Goal: Communication & Community: Answer question/provide support

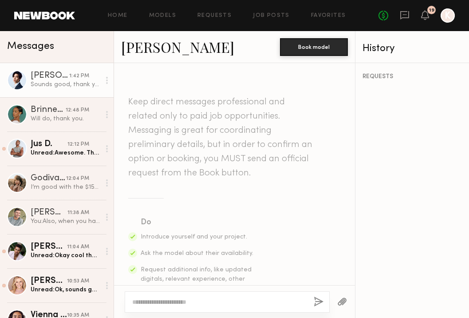
scroll to position [747, 0]
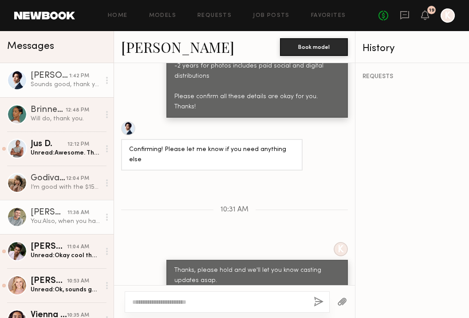
click at [47, 220] on div "You: Also, when you have time [DATE] or [DATE], could you please sign the attac…" at bounding box center [66, 221] width 70 height 8
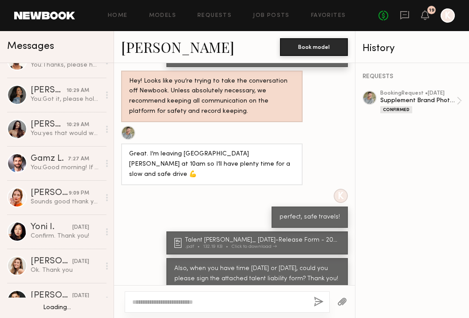
scroll to position [431, 0]
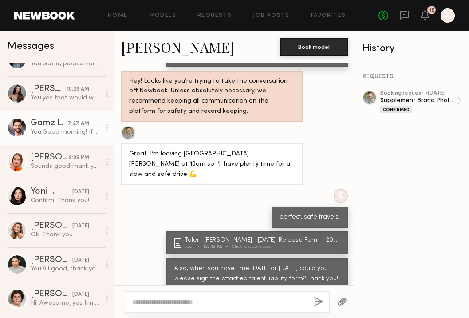
click at [45, 123] on div "Gamz L." at bounding box center [49, 123] width 37 height 9
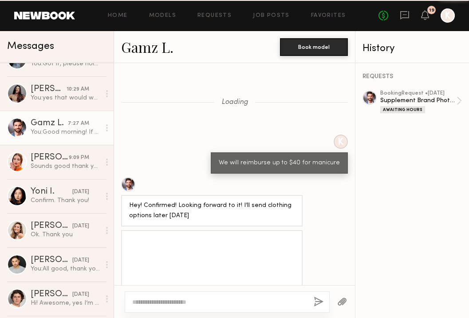
scroll to position [935, 0]
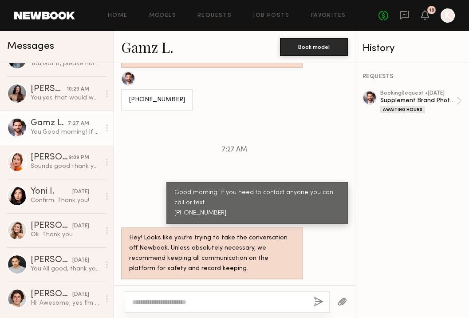
click at [205, 306] on div at bounding box center [227, 301] width 205 height 21
click at [199, 304] on textarea at bounding box center [219, 302] width 175 height 9
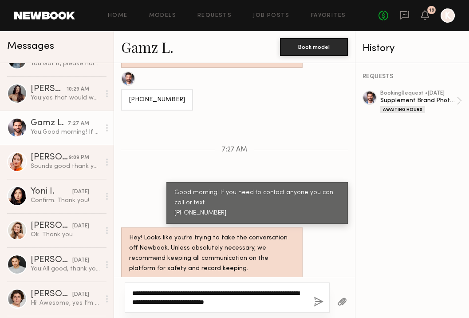
type textarea "**********"
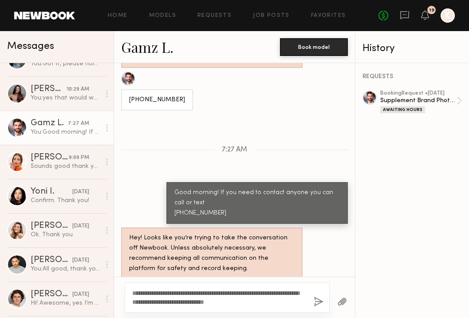
click at [342, 302] on button "button" at bounding box center [343, 302] width 10 height 11
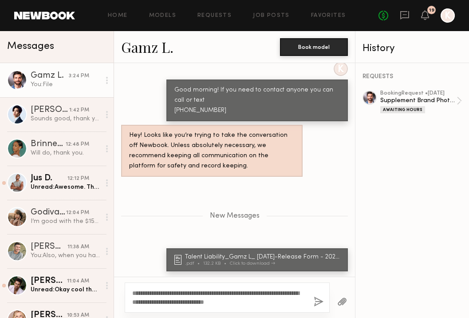
click at [318, 299] on button "button" at bounding box center [319, 302] width 10 height 11
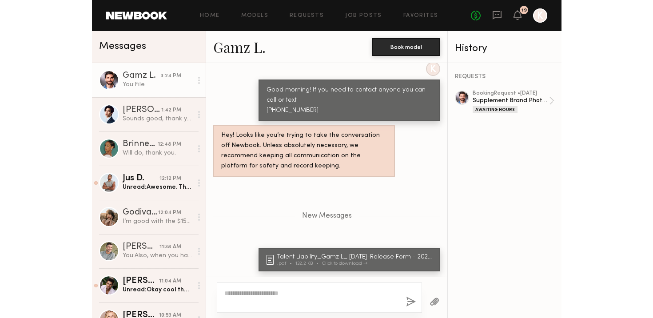
scroll to position [1082, 0]
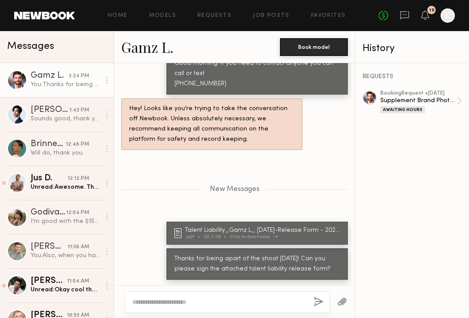
click at [274, 235] on div ".pdf 132.2 KB Click to download" at bounding box center [264, 237] width 158 height 5
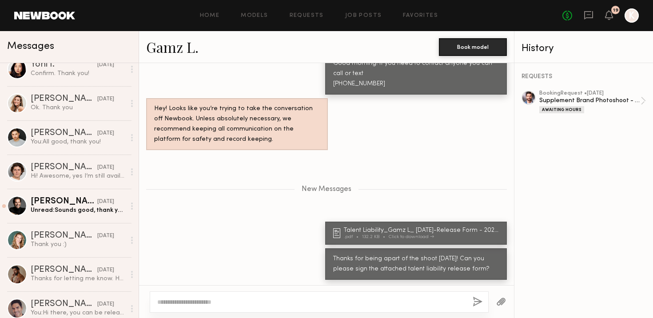
scroll to position [645, 0]
